Goal: Task Accomplishment & Management: Complete application form

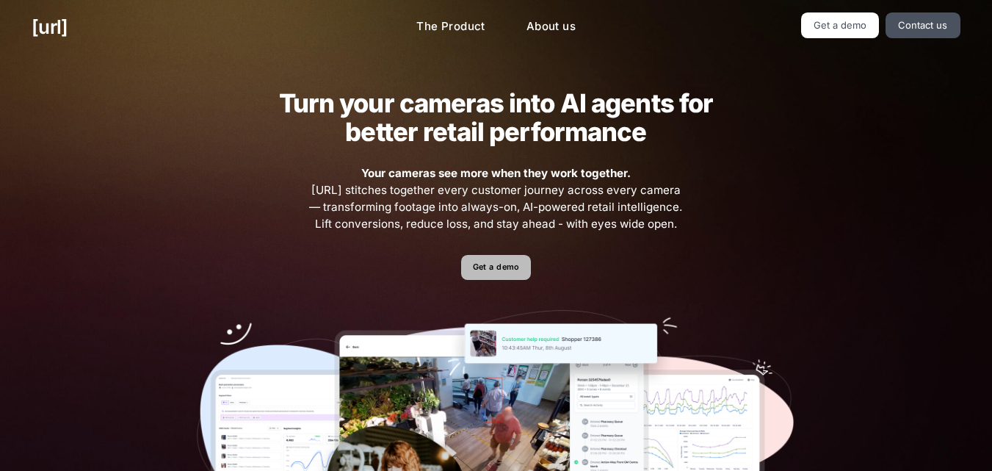
click at [508, 269] on link "Get a demo" at bounding box center [496, 268] width 70 height 26
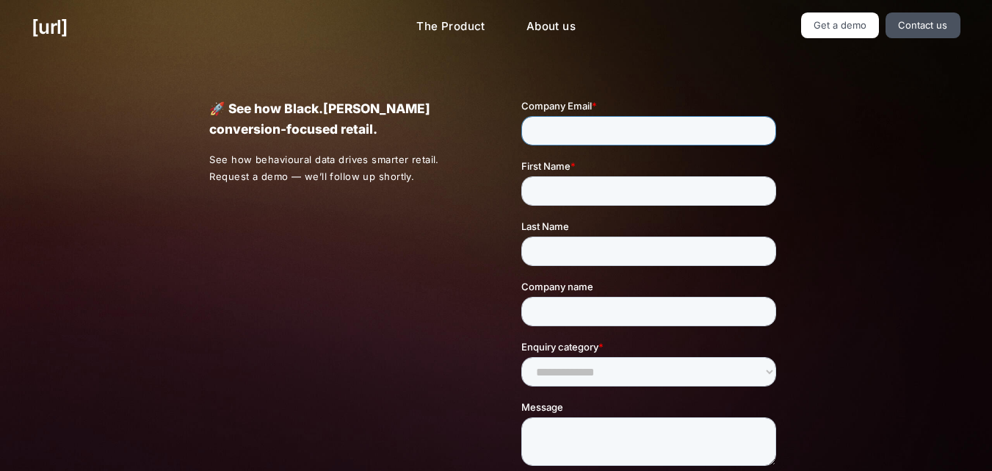
click at [547, 139] on input "Company Email *" at bounding box center [648, 130] width 255 height 29
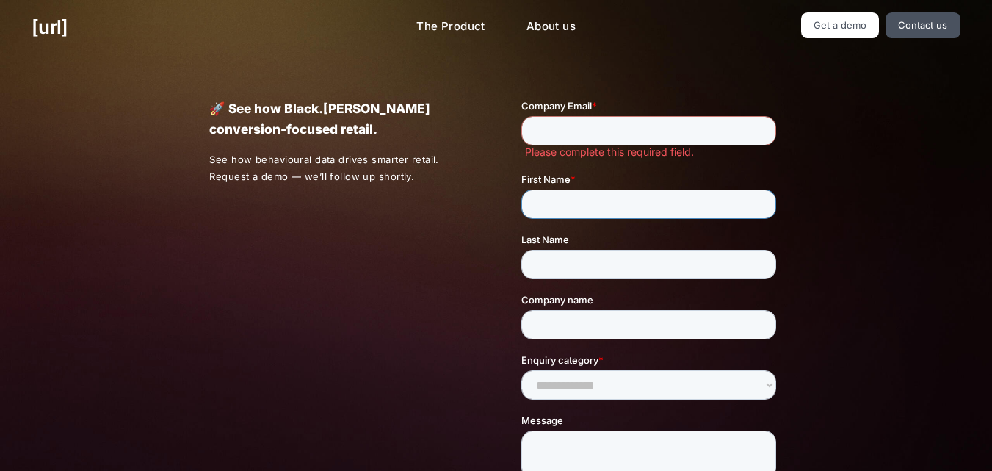
click at [562, 196] on input "First Name *" at bounding box center [648, 203] width 255 height 29
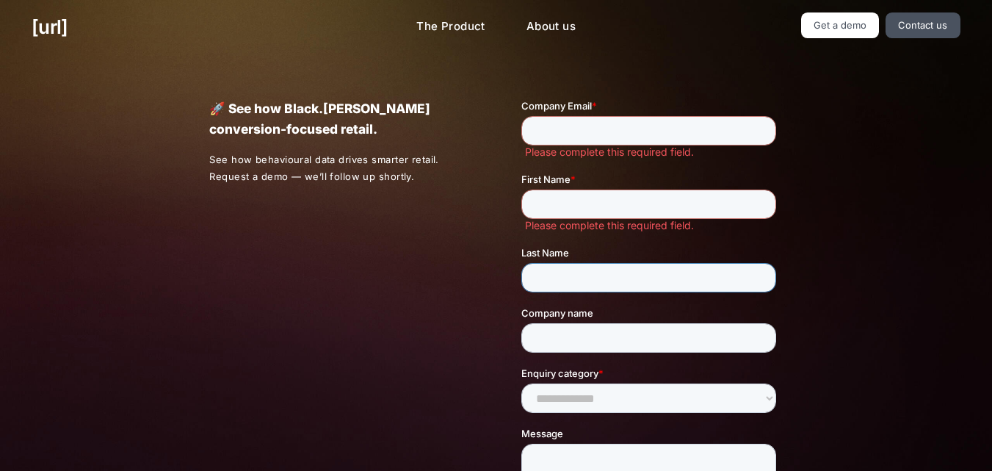
click at [546, 252] on div "Last Name" at bounding box center [651, 268] width 261 height 47
click at [546, 333] on input "Company name" at bounding box center [648, 337] width 255 height 29
click at [350, 302] on div "🚀 See how Black.[PERSON_NAME] conversion-focused retail. See how behavioural da…" at bounding box center [496, 363] width 637 height 619
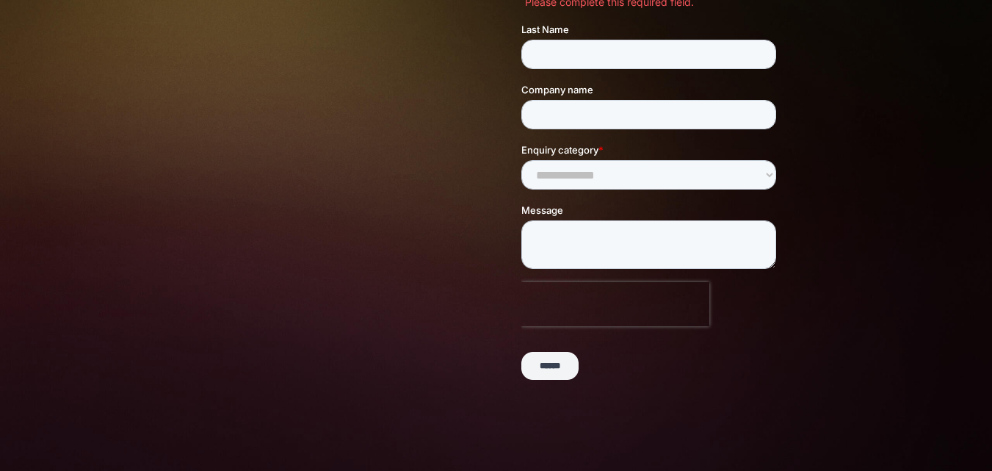
scroll to position [242, 0]
